Goal: Task Accomplishment & Management: Manage account settings

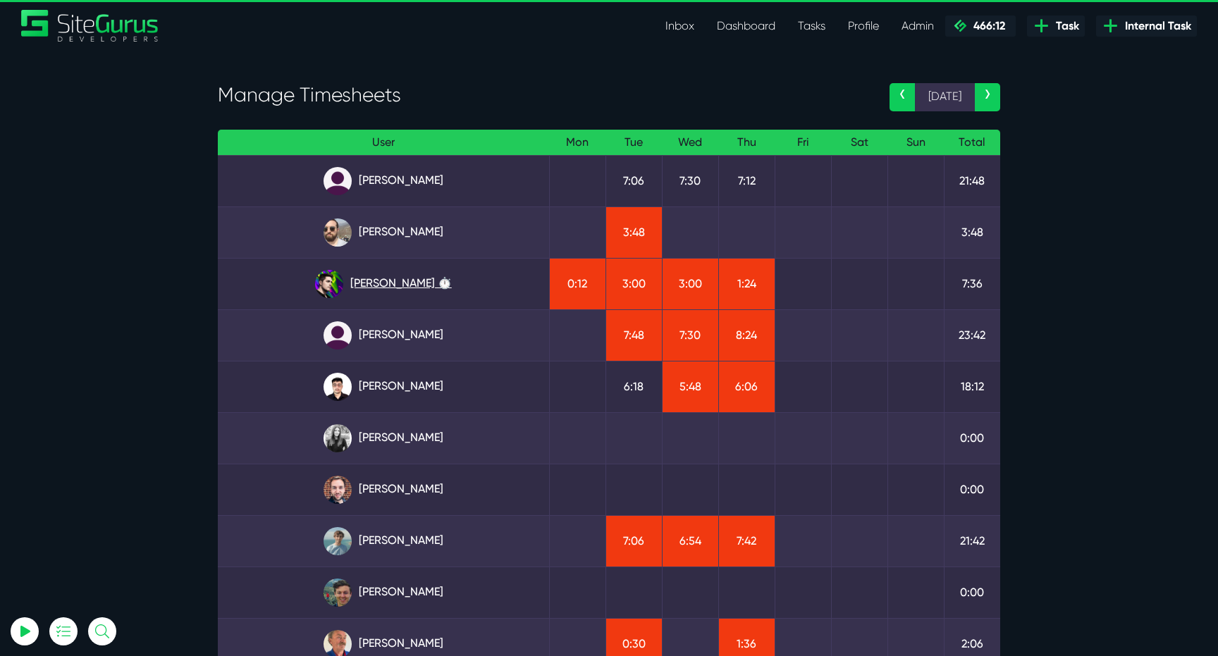
click at [415, 285] on link "Josh Carter ⏱️" at bounding box center [383, 284] width 309 height 28
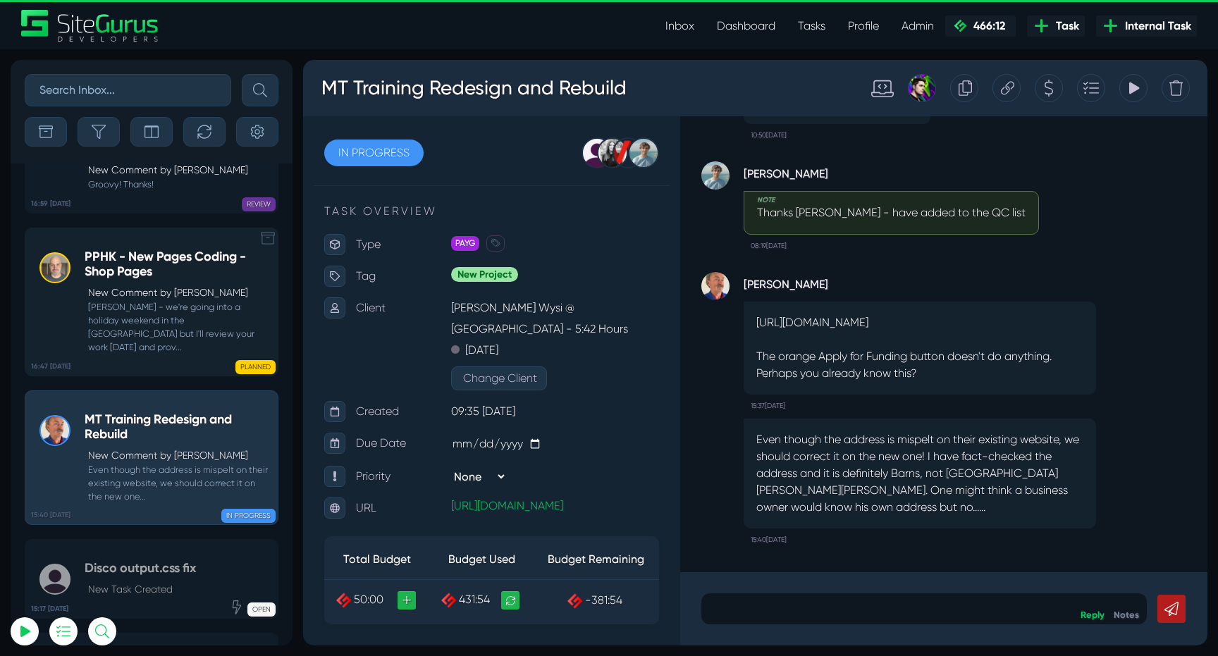
click at [158, 300] on small "[PERSON_NAME] - we're going into a holiday weekend in the [GEOGRAPHIC_DATA] but…" at bounding box center [178, 327] width 186 height 54
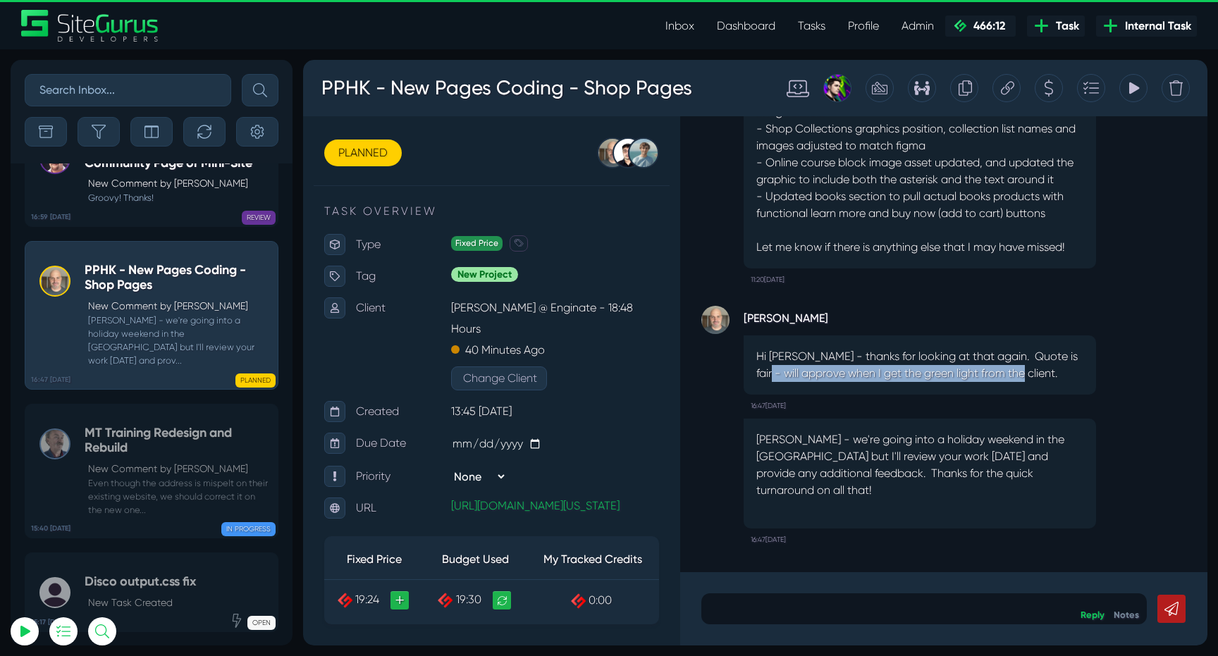
drag, startPoint x: 766, startPoint y: 383, endPoint x: 1068, endPoint y: 386, distance: 301.6
click at [1068, 382] on p "Hi [PERSON_NAME] - thanks for looking at that again. Quote is fair - will appro…" at bounding box center [919, 365] width 327 height 34
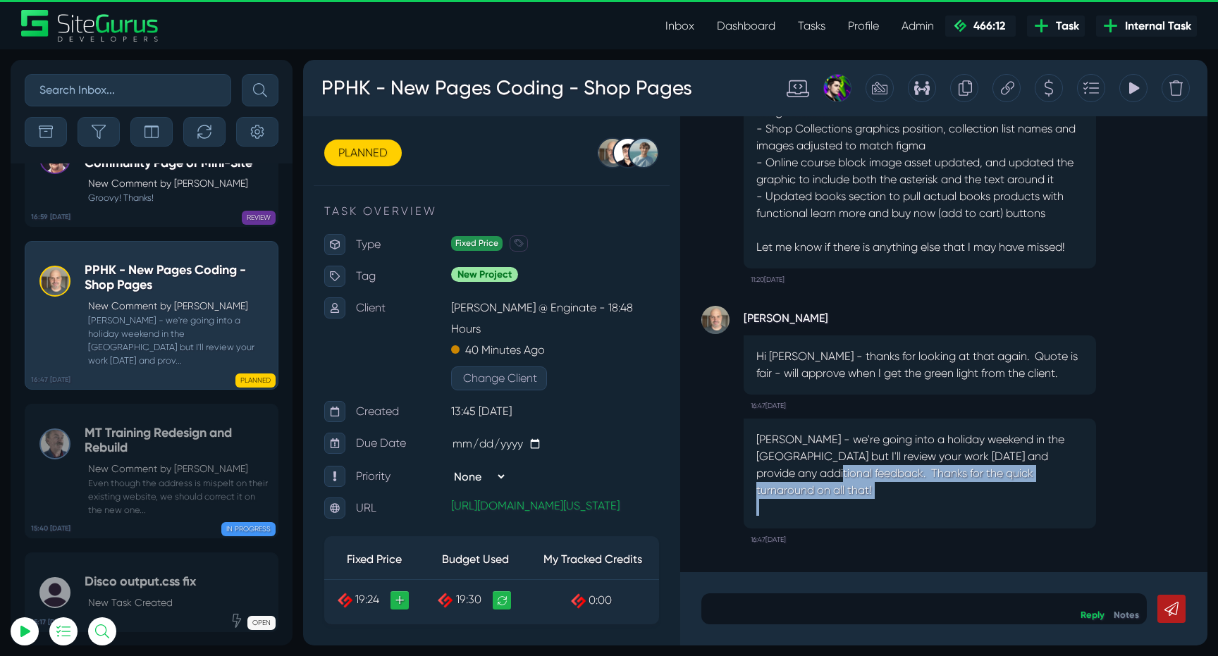
drag, startPoint x: 826, startPoint y: 496, endPoint x: 1014, endPoint y: 507, distance: 188.5
click at [1014, 507] on div "[PERSON_NAME] - we're going into a holiday weekend in the [GEOGRAPHIC_DATA] but…" at bounding box center [920, 474] width 352 height 110
click at [1014, 507] on p at bounding box center [919, 507] width 327 height 17
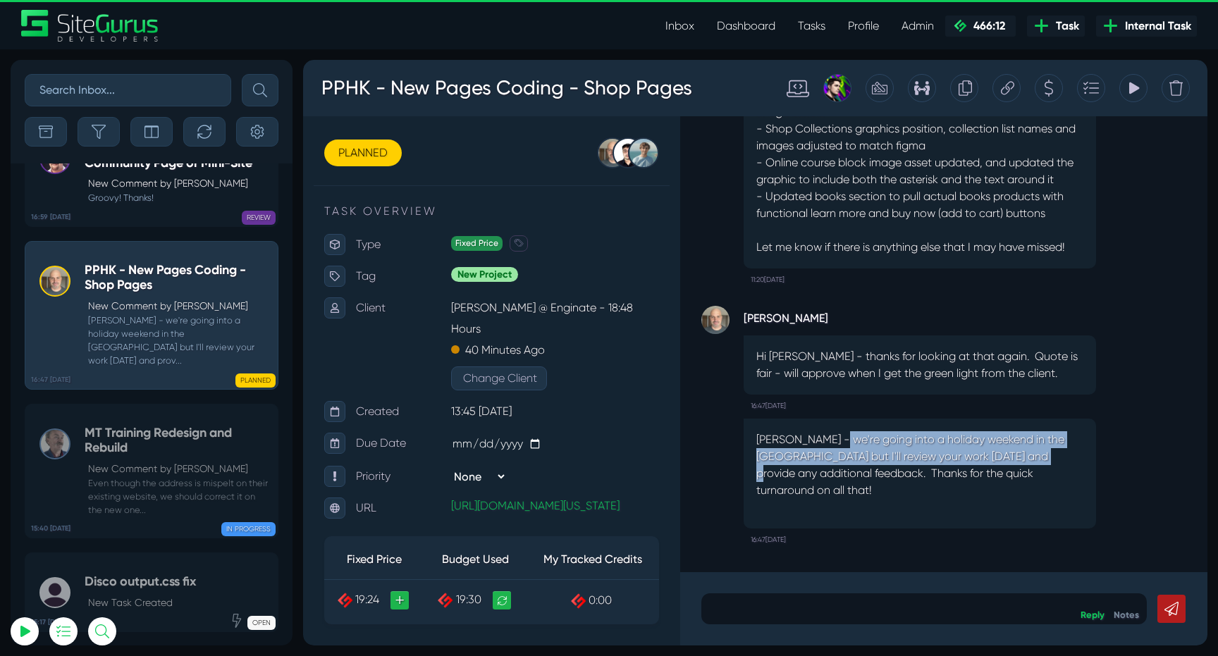
drag, startPoint x: 834, startPoint y: 455, endPoint x: 1051, endPoint y: 477, distance: 218.2
click at [1049, 476] on p "[PERSON_NAME] - we're going into a holiday weekend in the [GEOGRAPHIC_DATA] but…" at bounding box center [919, 465] width 327 height 68
click at [1051, 477] on p "[PERSON_NAME] - we're going into a holiday weekend in the [GEOGRAPHIC_DATA] but…" at bounding box center [919, 465] width 327 height 68
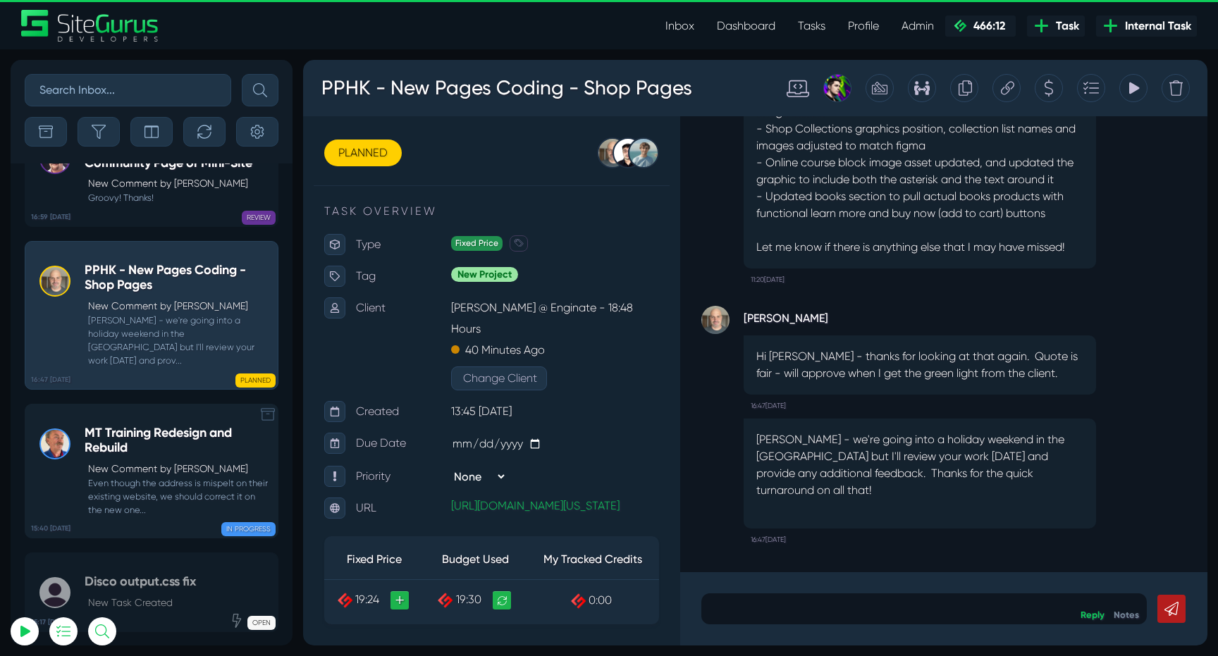
scroll to position [-56084, 0]
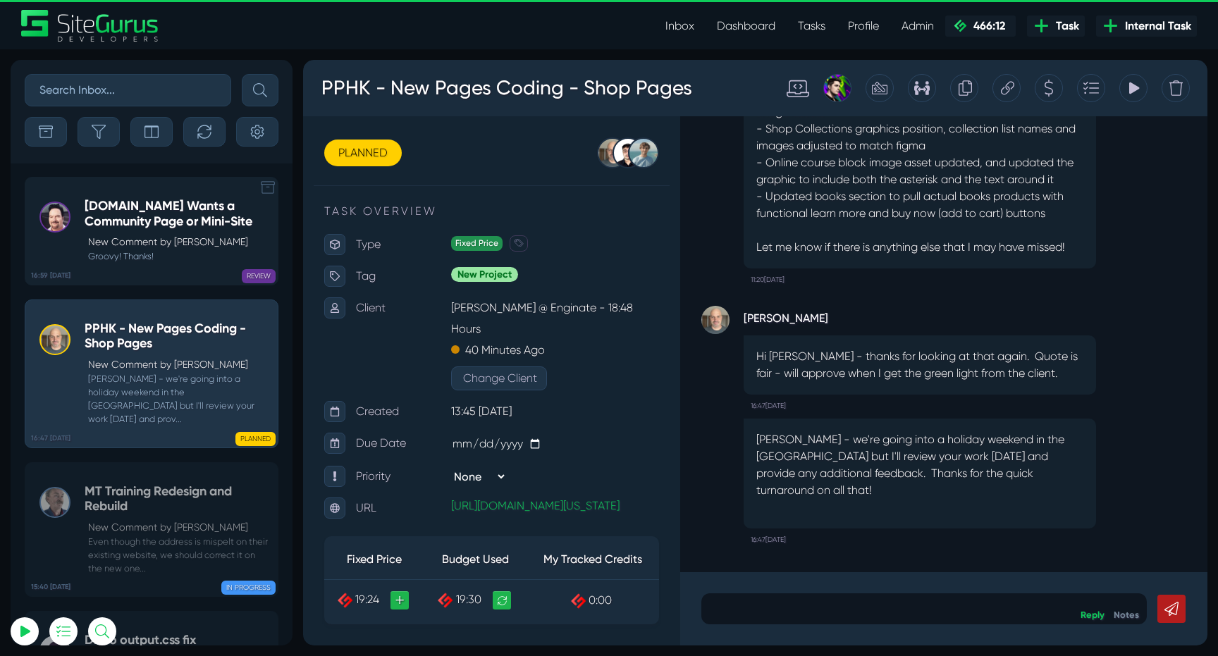
click at [185, 238] on p "New Comment by [PERSON_NAME]" at bounding box center [179, 242] width 183 height 15
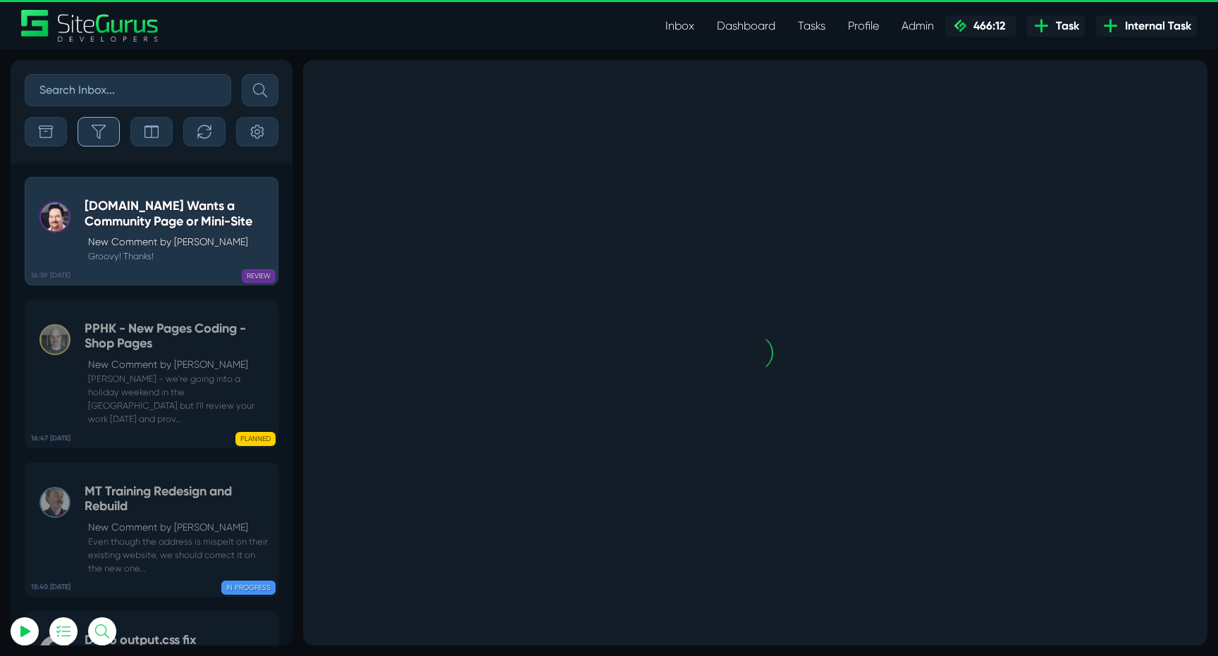
click at [101, 129] on icon "button" at bounding box center [99, 132] width 14 height 14
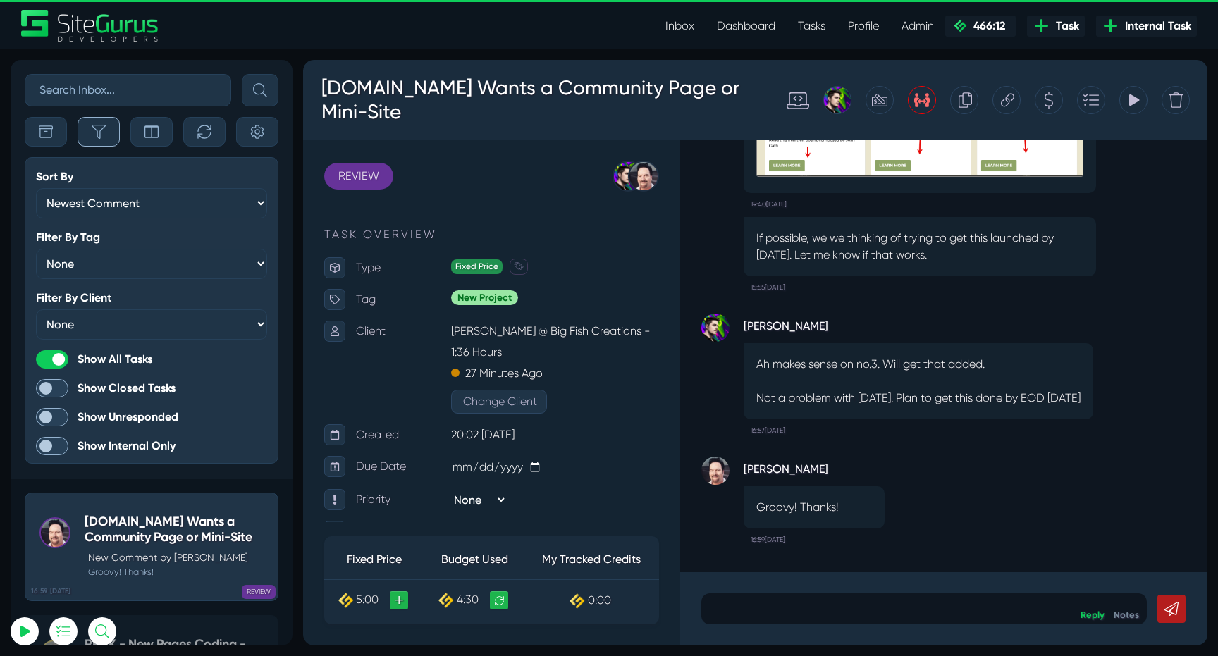
click at [105, 126] on icon "button" at bounding box center [99, 132] width 14 height 14
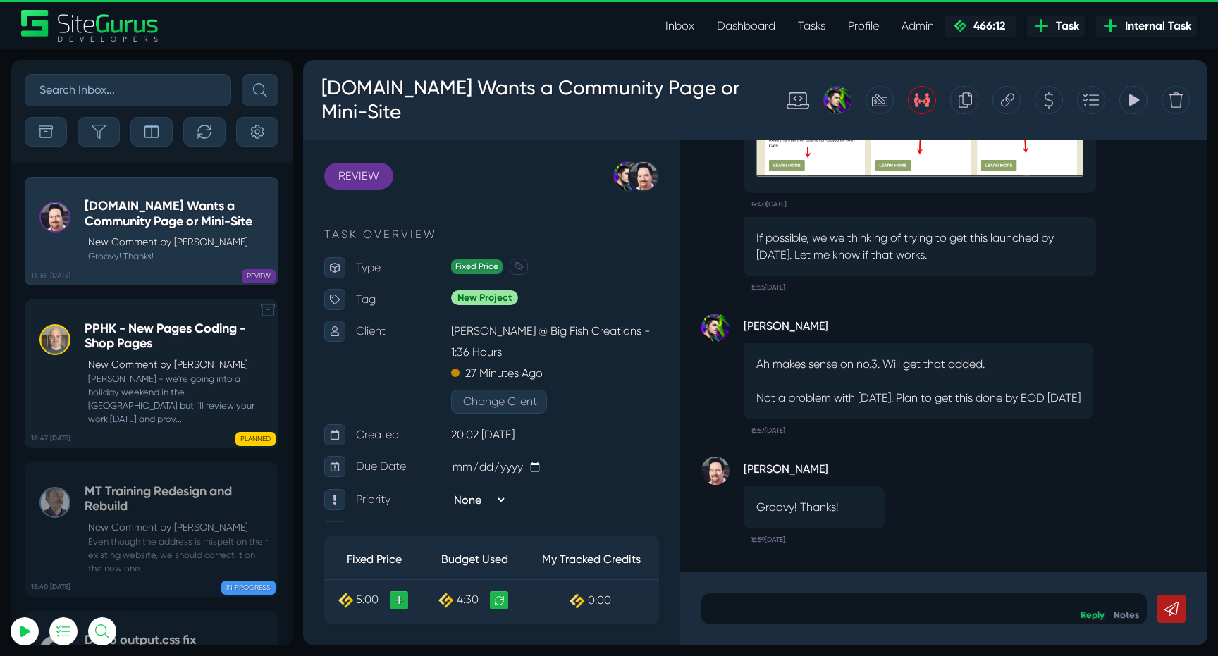
click at [104, 339] on h5 "PPHK - New Pages Coding - Shop Pages" at bounding box center [178, 336] width 186 height 30
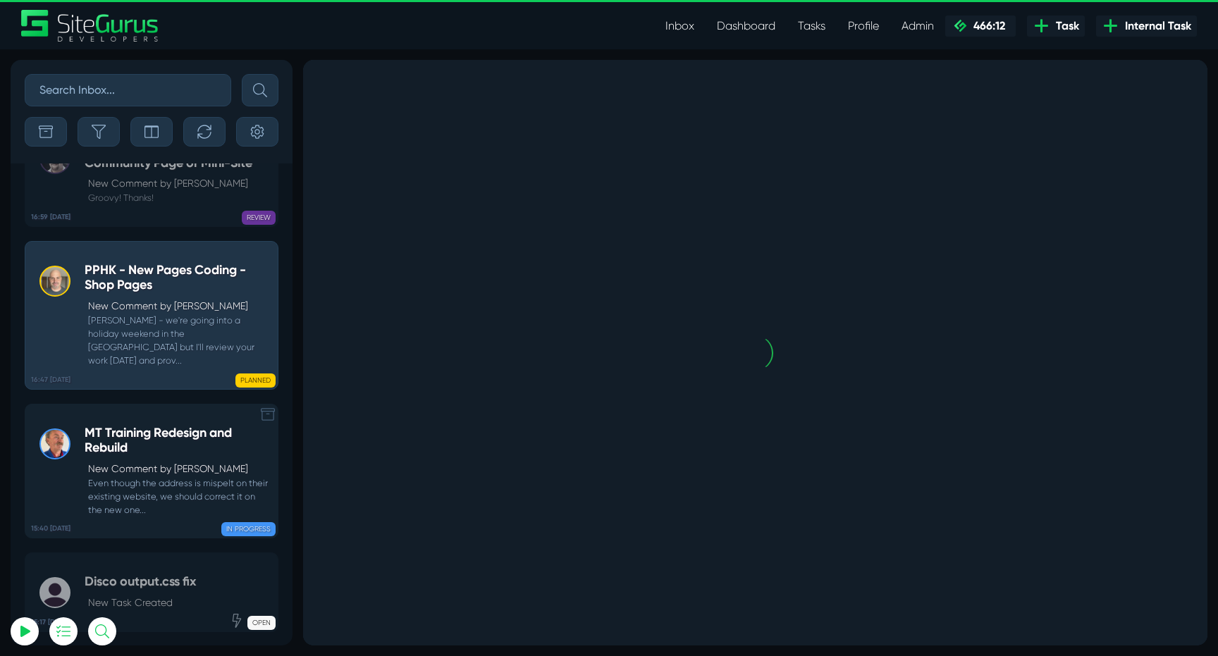
click at [119, 476] on small "Even though the address is mispelt on their existing website, we should correct…" at bounding box center [178, 496] width 186 height 41
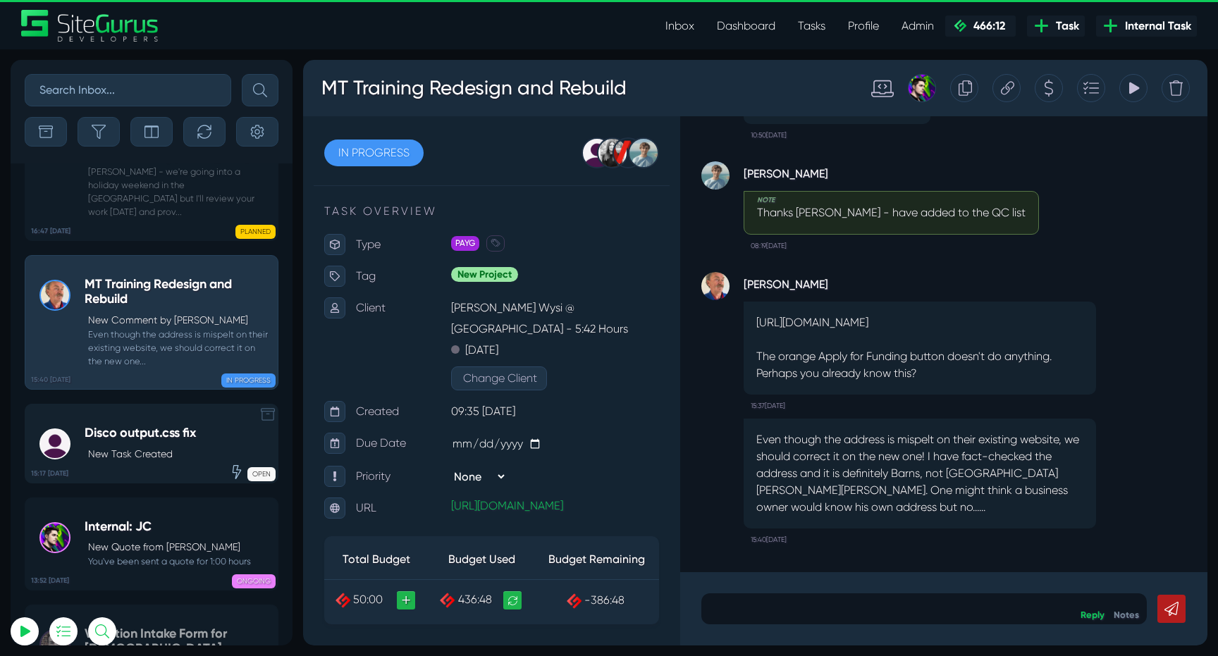
click at [128, 447] on p "New Task Created" at bounding box center [142, 454] width 108 height 15
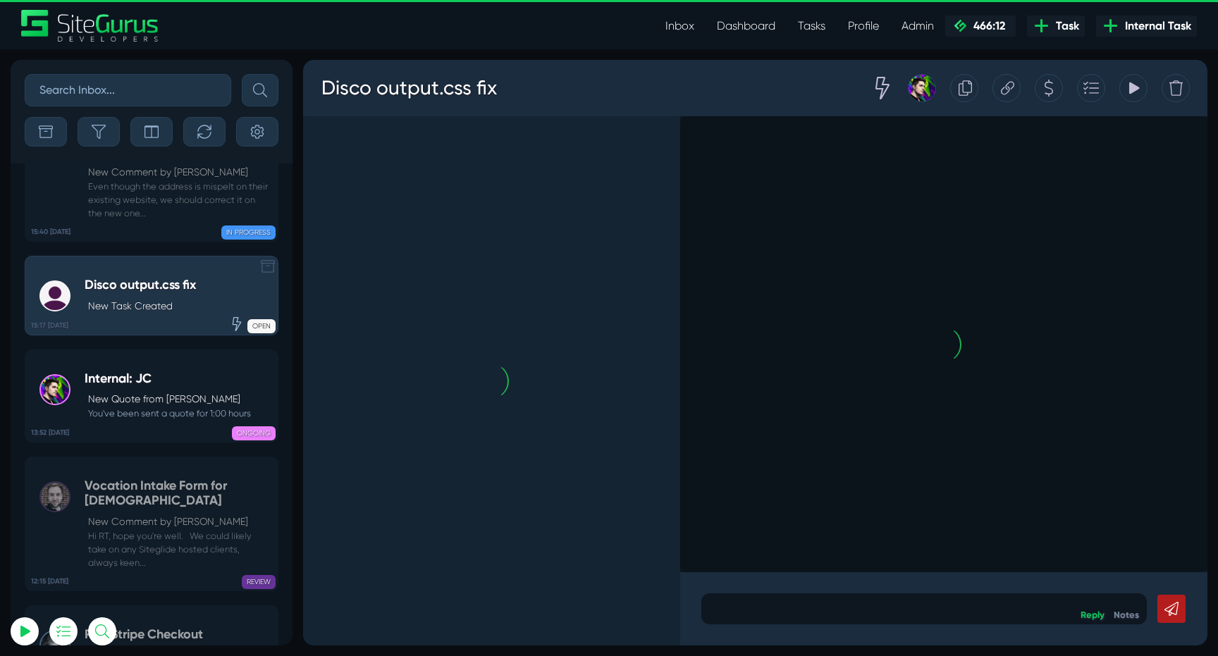
scroll to position [-55664, 0]
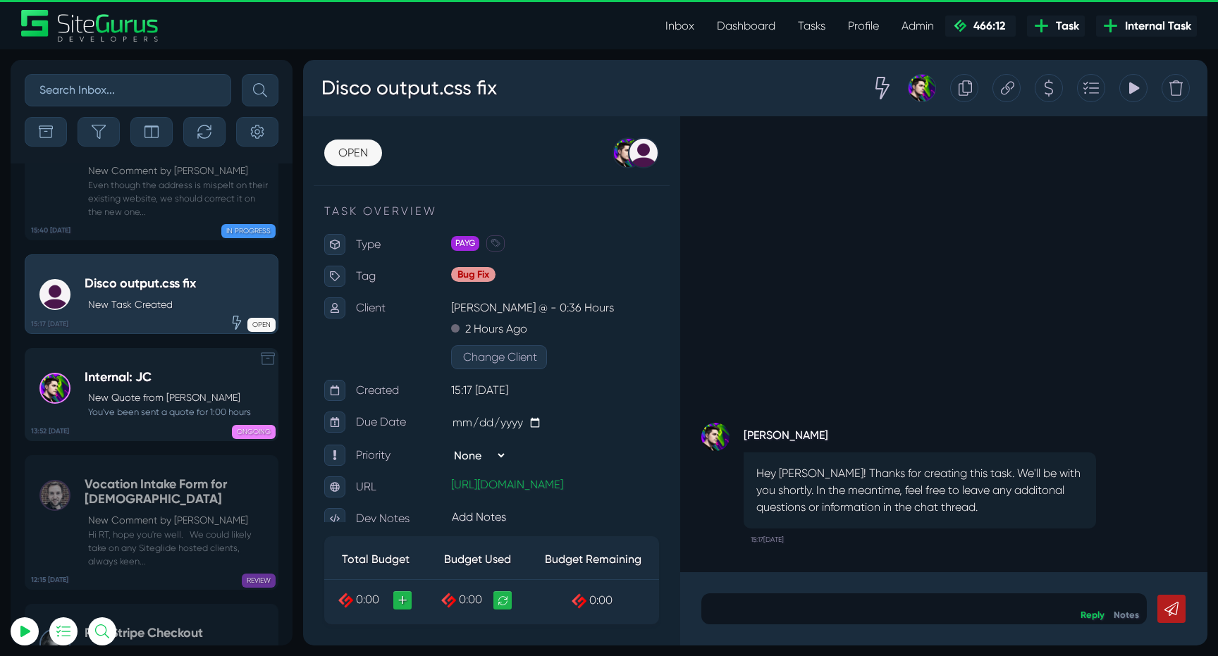
click at [135, 390] on p "New Quote from [PERSON_NAME]" at bounding box center [169, 397] width 163 height 15
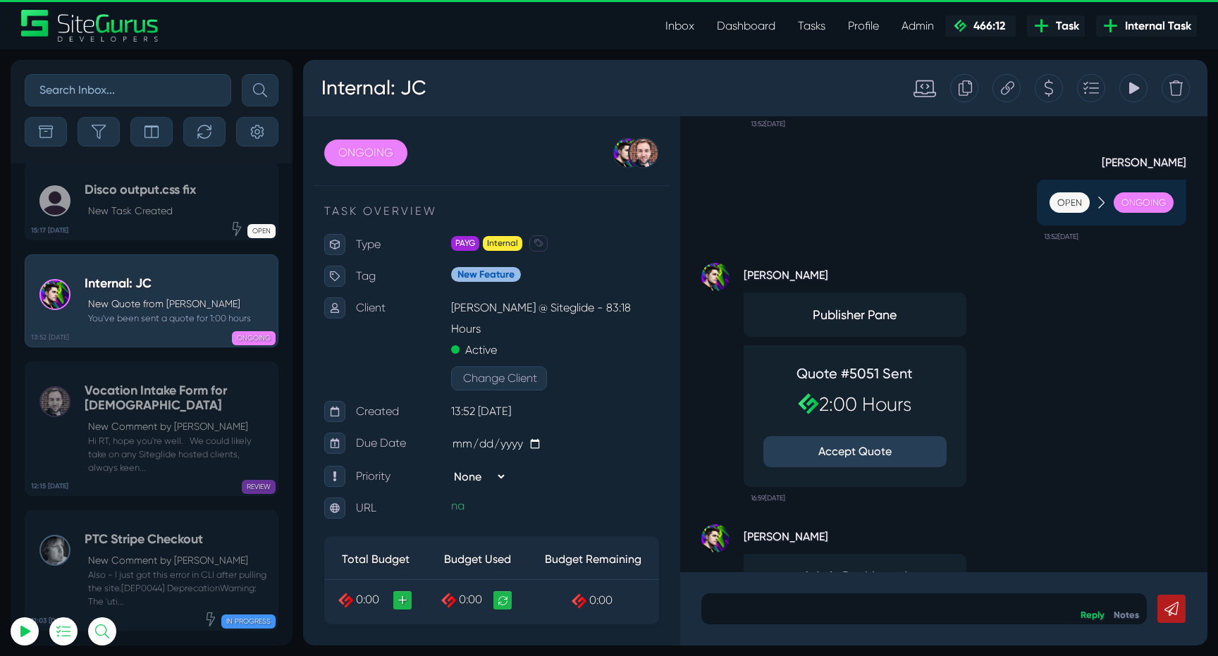
scroll to position [-218, 0]
click at [852, 451] on button "Accept Quote" at bounding box center [854, 451] width 183 height 31
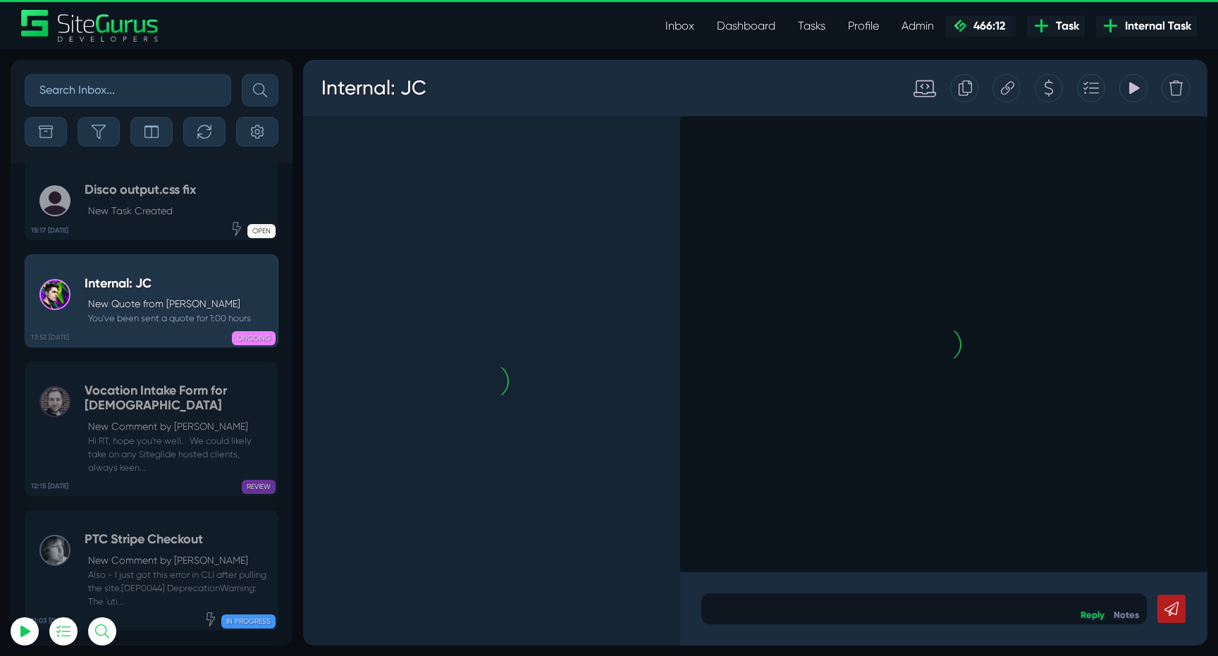
scroll to position [0, 0]
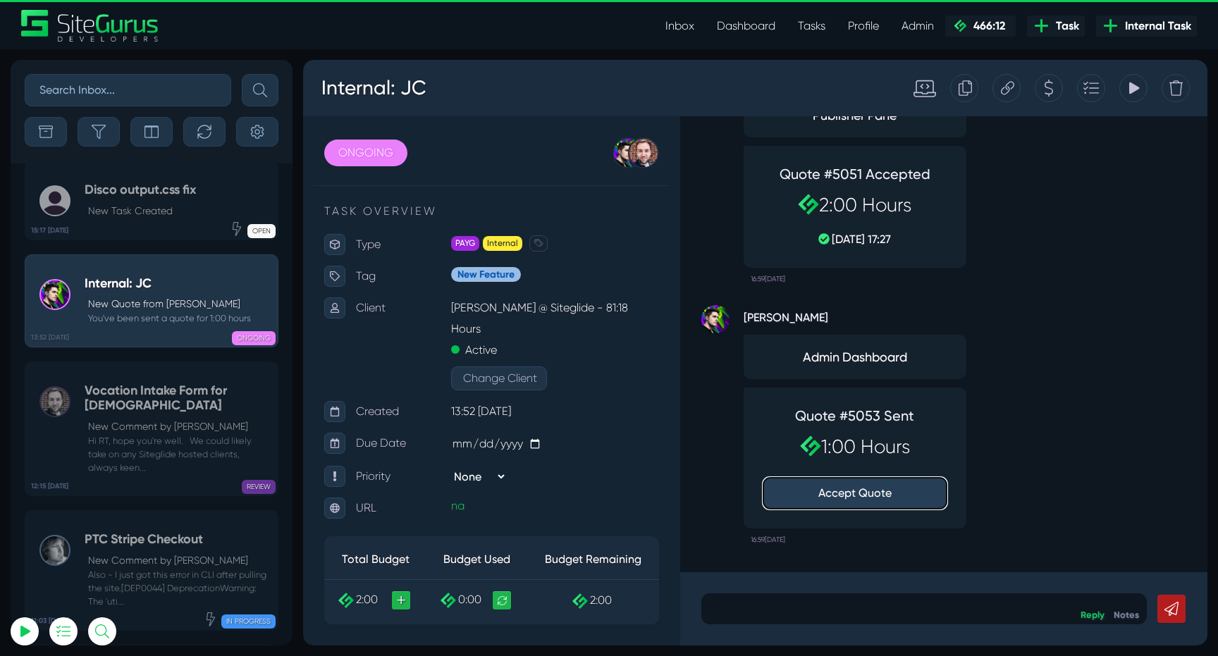
click at [853, 491] on button "Accept Quote" at bounding box center [854, 493] width 183 height 31
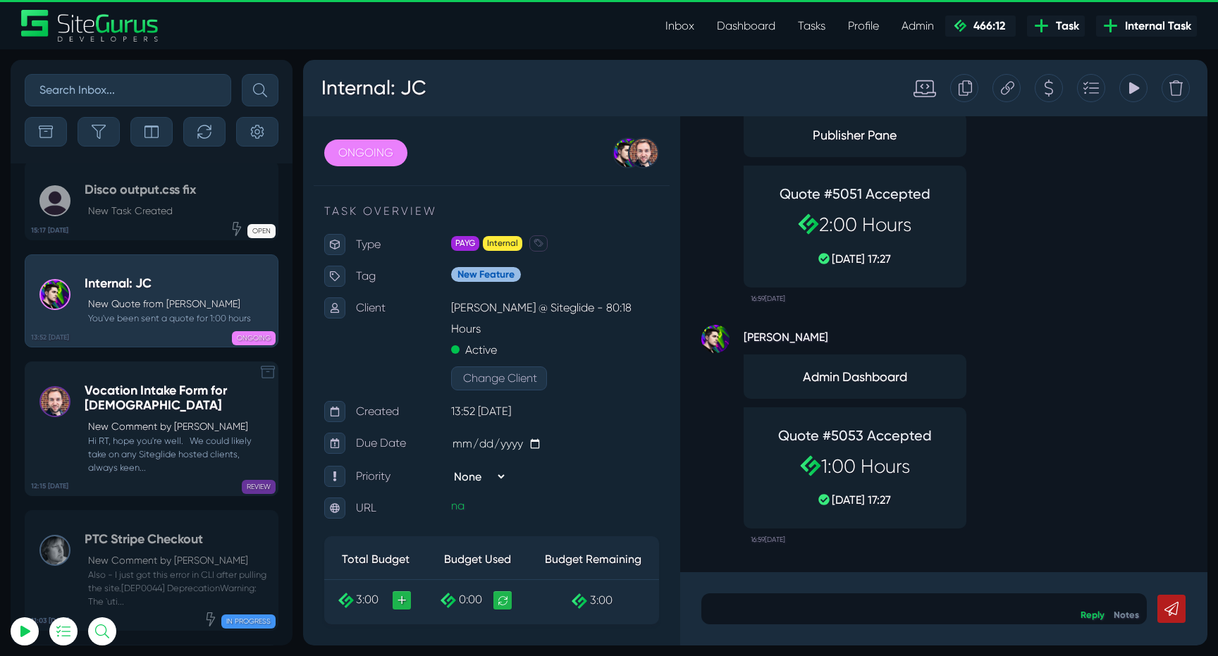
click at [196, 434] on small "Hi RT, hope you're well. We could likely take on any Siteglide hosted clients, …" at bounding box center [178, 454] width 186 height 41
